Goal: Task Accomplishment & Management: Manage account settings

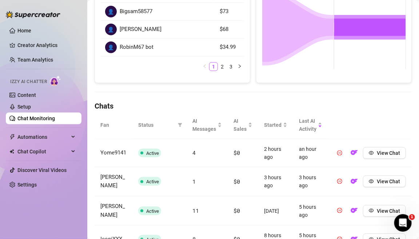
scroll to position [161, 0]
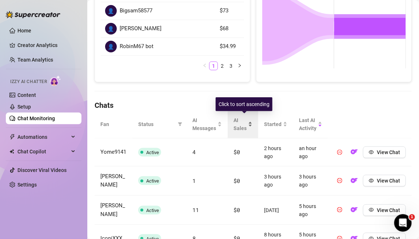
click at [240, 126] on span "AI Sales" at bounding box center [240, 124] width 13 height 16
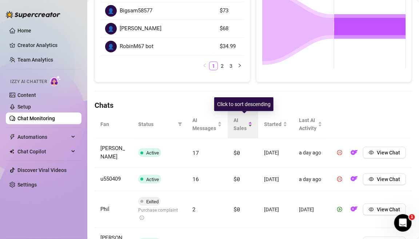
click at [240, 126] on span "AI Sales" at bounding box center [240, 124] width 13 height 16
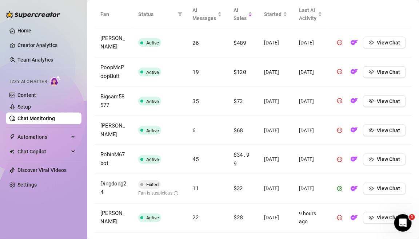
scroll to position [272, 0]
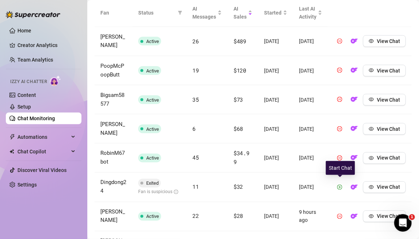
click at [340, 187] on span "button" at bounding box center [339, 187] width 5 height 6
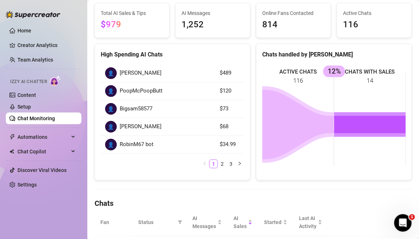
scroll to position [0, 0]
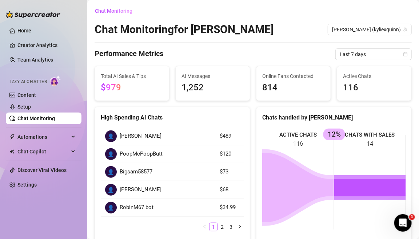
click at [218, 79] on span "AI Messages" at bounding box center [213, 76] width 63 height 8
click at [58, 134] on span "Automations" at bounding box center [43, 137] width 52 height 12
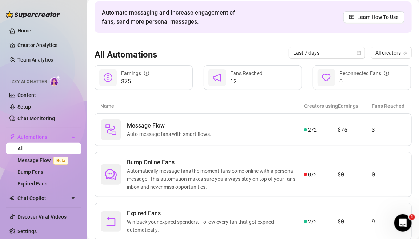
scroll to position [51, 0]
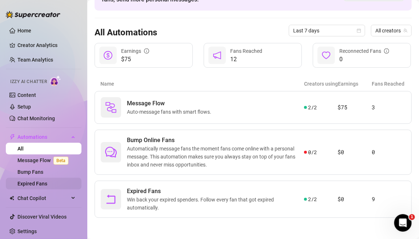
click at [47, 185] on link "Expired Fans" at bounding box center [32, 184] width 30 height 6
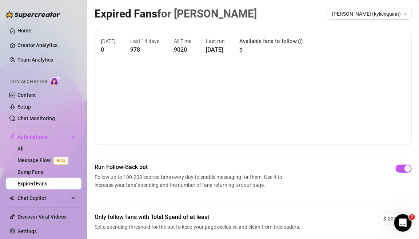
click at [375, 77] on canvas at bounding box center [253, 102] width 305 height 73
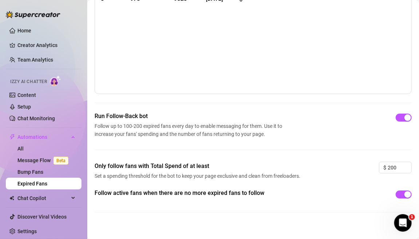
scroll to position [58, 0]
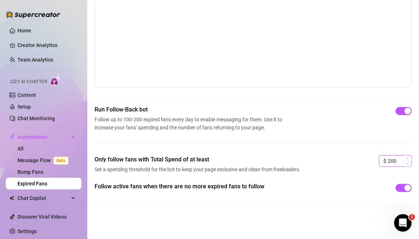
click at [390, 160] on input "200" at bounding box center [400, 160] width 24 height 11
type input "50"
click at [38, 203] on span "Chat Copilot" at bounding box center [43, 198] width 52 height 12
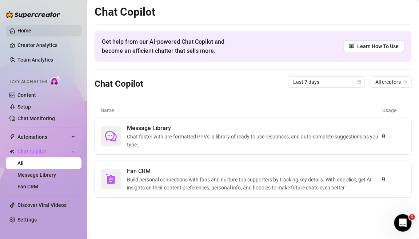
click at [31, 28] on link "Home" at bounding box center [24, 31] width 14 height 6
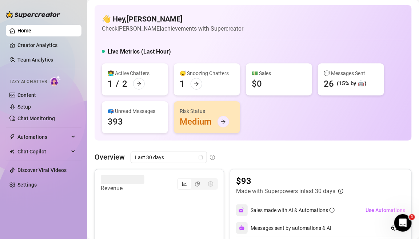
click at [225, 120] on icon "arrow-right" at bounding box center [223, 121] width 5 height 5
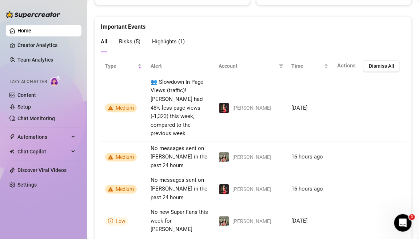
scroll to position [424, 0]
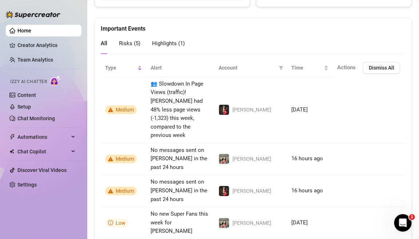
click at [178, 37] on div "Highlights ( 1 )" at bounding box center [168, 43] width 33 height 21
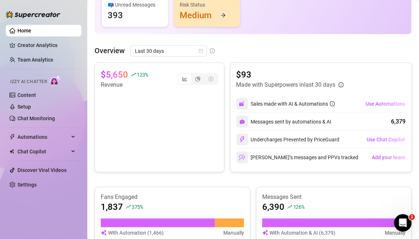
scroll to position [104, 0]
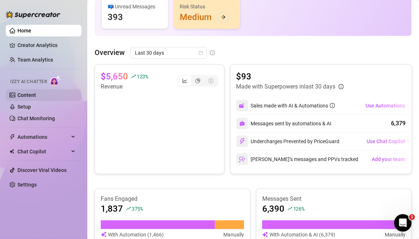
click at [27, 98] on link "Content" at bounding box center [26, 95] width 19 height 6
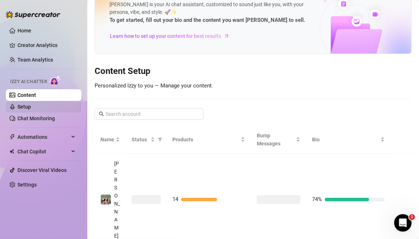
scroll to position [19, 0]
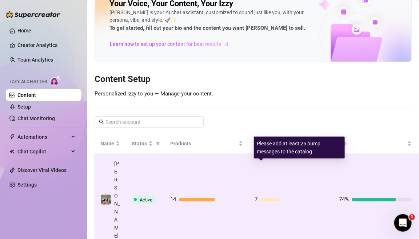
click at [269, 195] on div "7" at bounding box center [291, 199] width 73 height 9
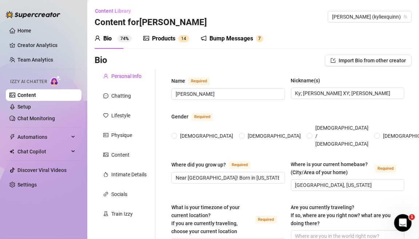
radio input "true"
type input "[DATE]"
click at [28, 104] on link "Setup" at bounding box center [23, 107] width 13 height 6
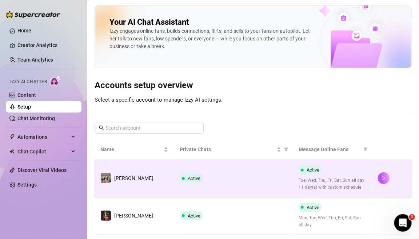
scroll to position [17, 0]
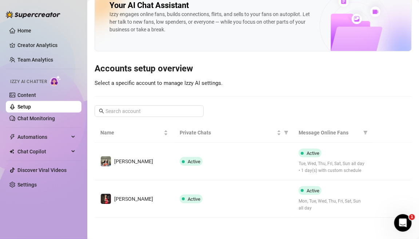
click at [399, 222] on icon "Open Intercom Messenger" at bounding box center [403, 223] width 12 height 12
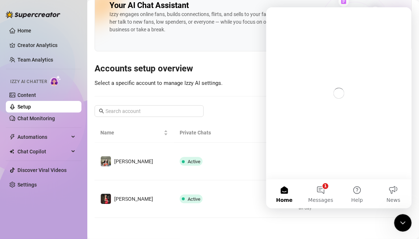
scroll to position [0, 0]
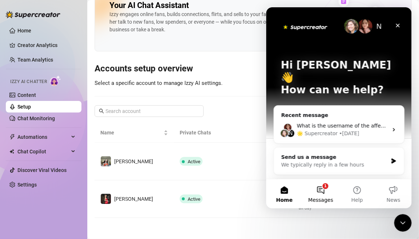
click at [325, 195] on button "1 Messages" at bounding box center [321, 193] width 36 height 29
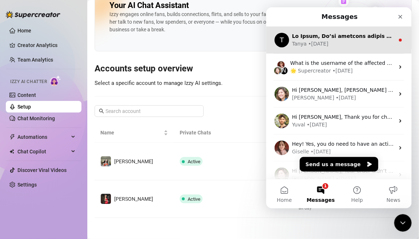
click at [349, 41] on div "[PERSON_NAME] • [DATE]" at bounding box center [343, 44] width 103 height 8
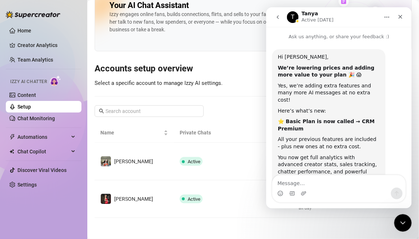
scroll to position [247, 0]
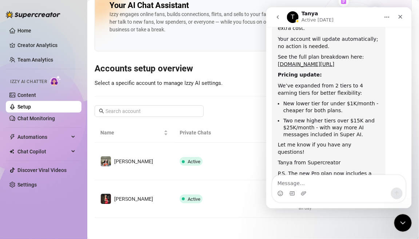
click at [241, 118] on div "Your AI Chat Assistant [PERSON_NAME] engages online fans, builds connections, f…" at bounding box center [253, 102] width 317 height 229
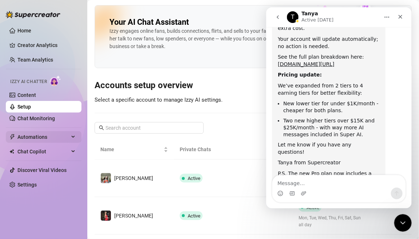
click at [26, 135] on span "Automations" at bounding box center [43, 137] width 52 height 12
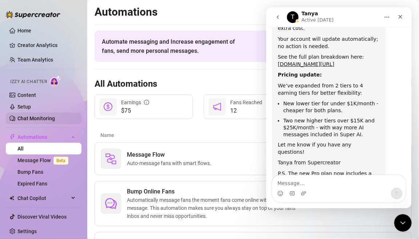
click at [24, 116] on link "Chat Monitoring" at bounding box center [35, 118] width 37 height 6
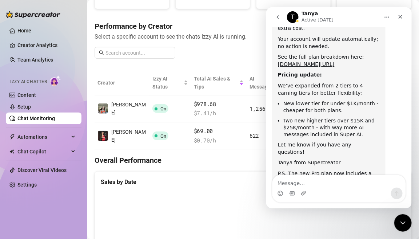
scroll to position [77, 0]
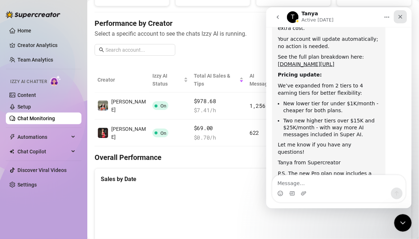
click at [402, 16] on icon "Close" at bounding box center [401, 16] width 6 height 6
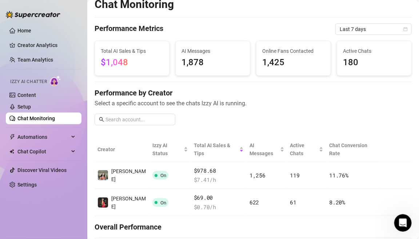
scroll to position [0, 0]
